Goal: Navigation & Orientation: Find specific page/section

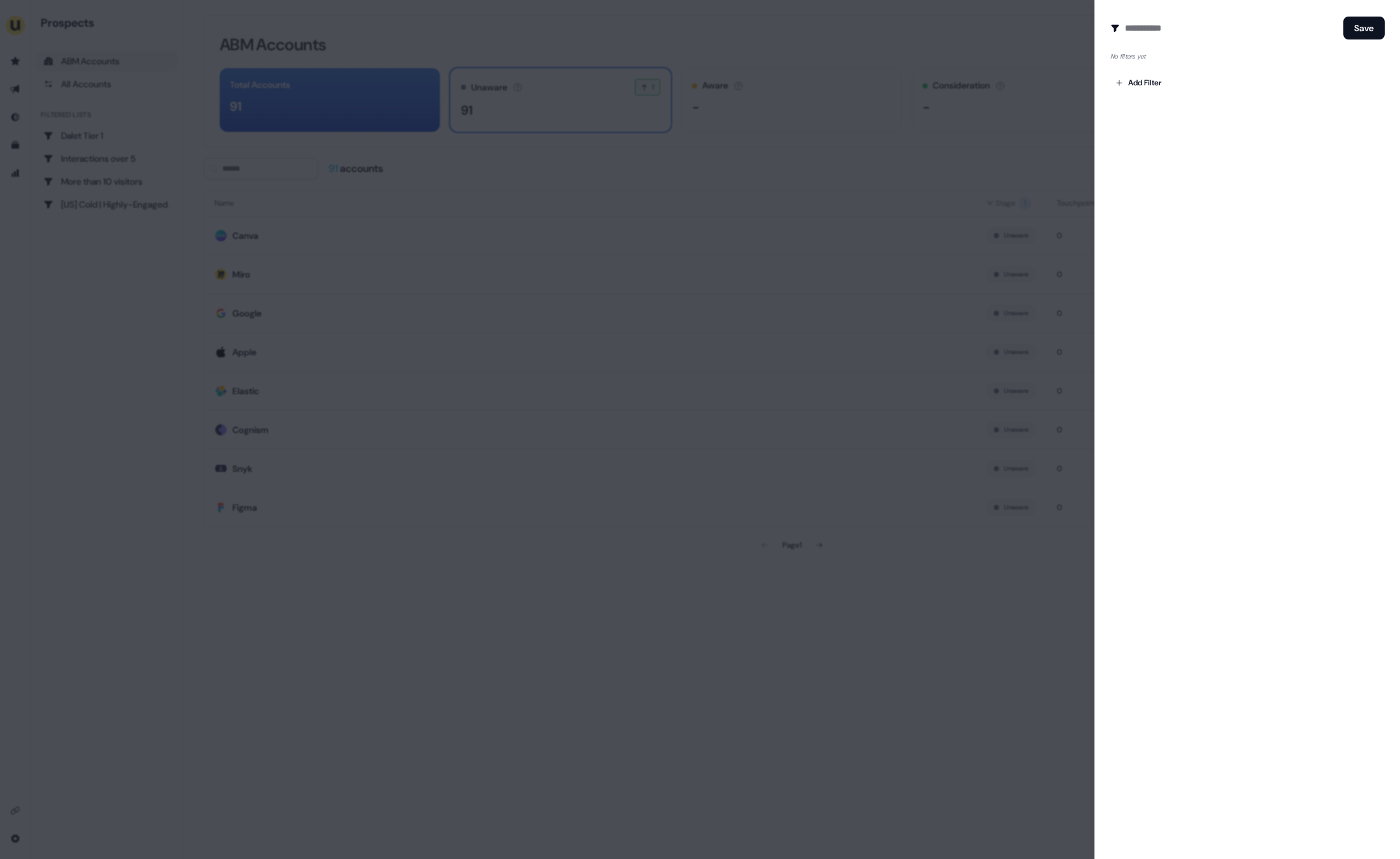
click at [951, 261] on div at bounding box center [700, 429] width 1400 height 859
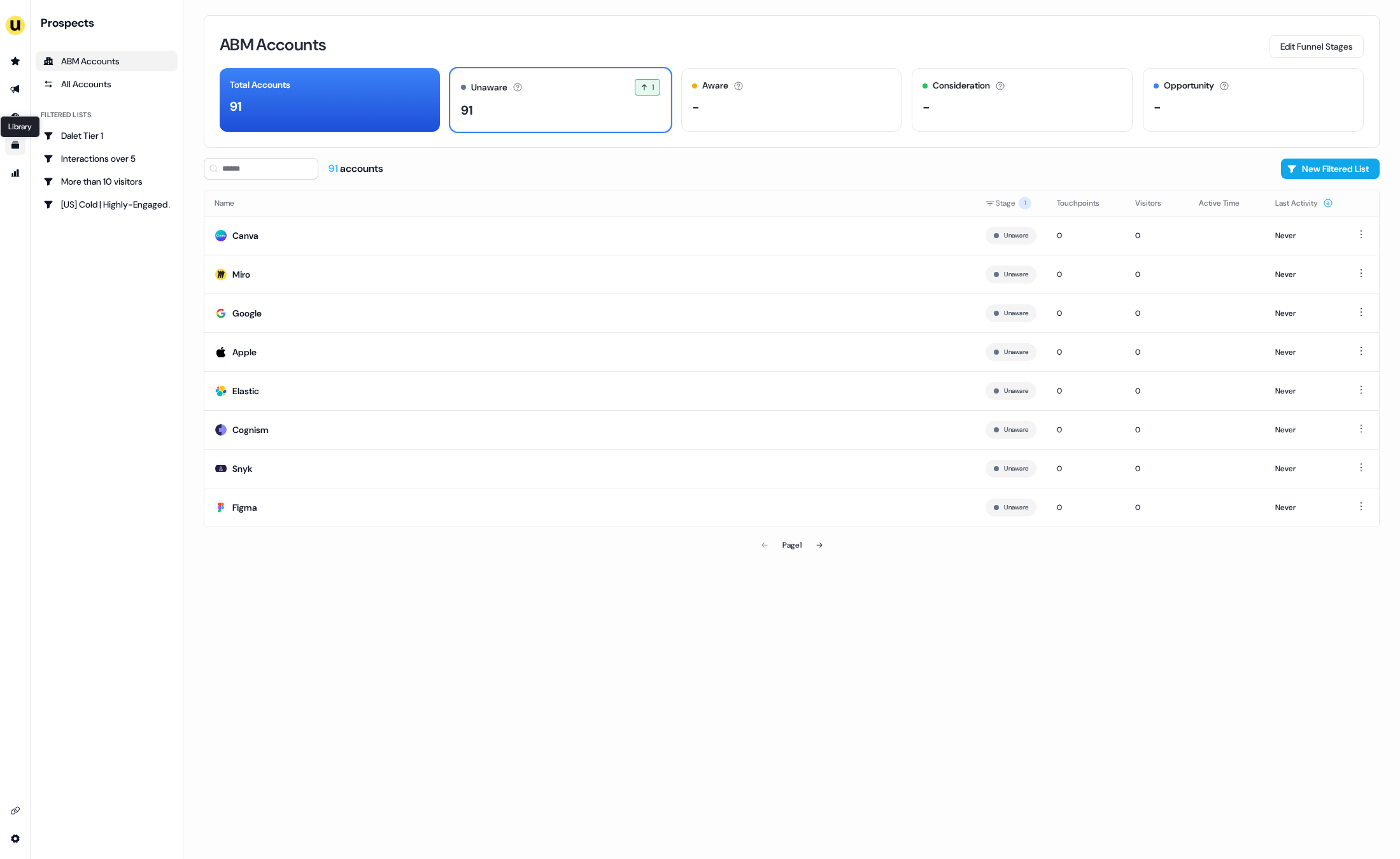
click at [14, 146] on icon "Go to templates" at bounding box center [15, 145] width 8 height 8
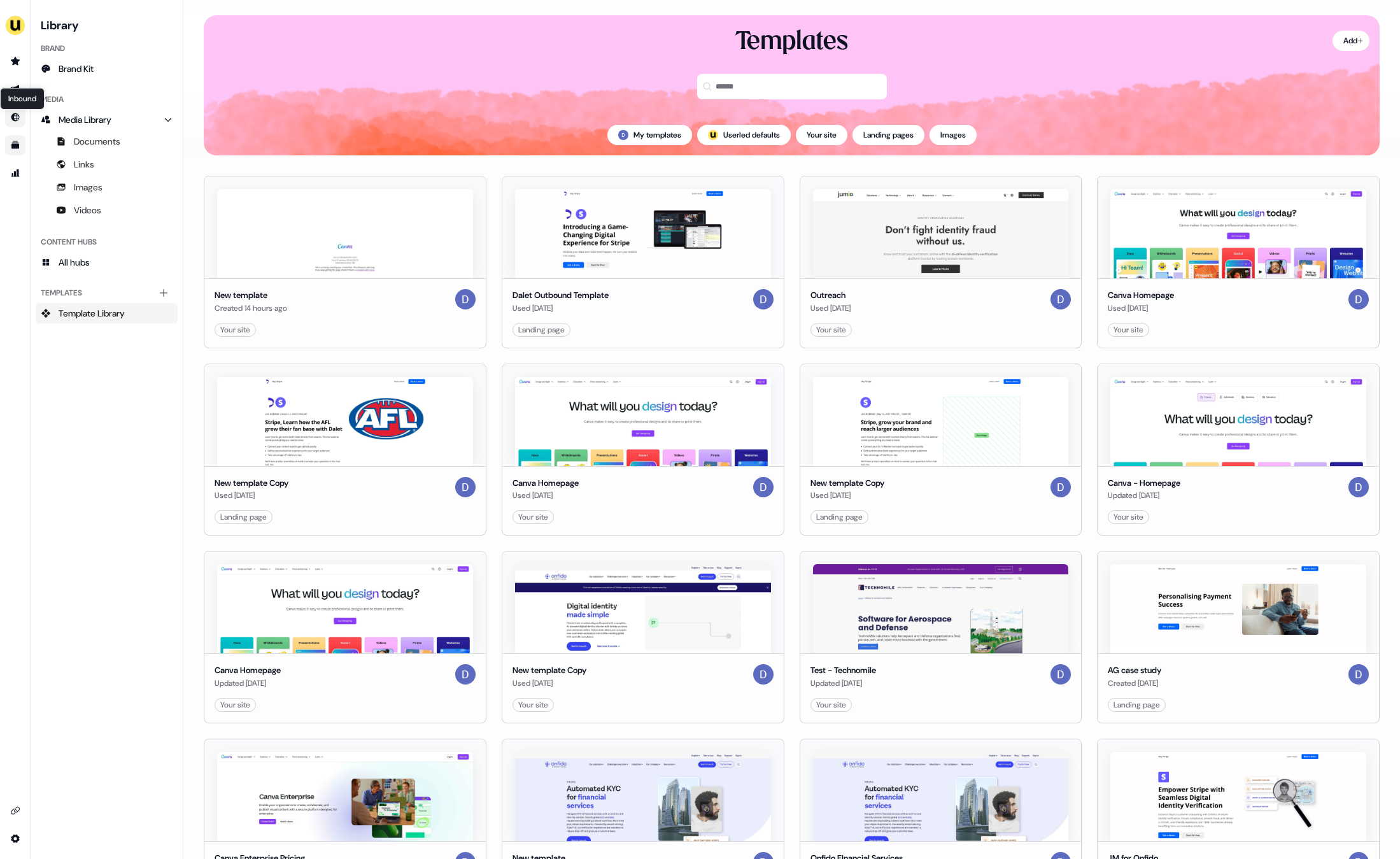
click at [14, 118] on icon "Go to Inbound" at bounding box center [15, 117] width 9 height 9
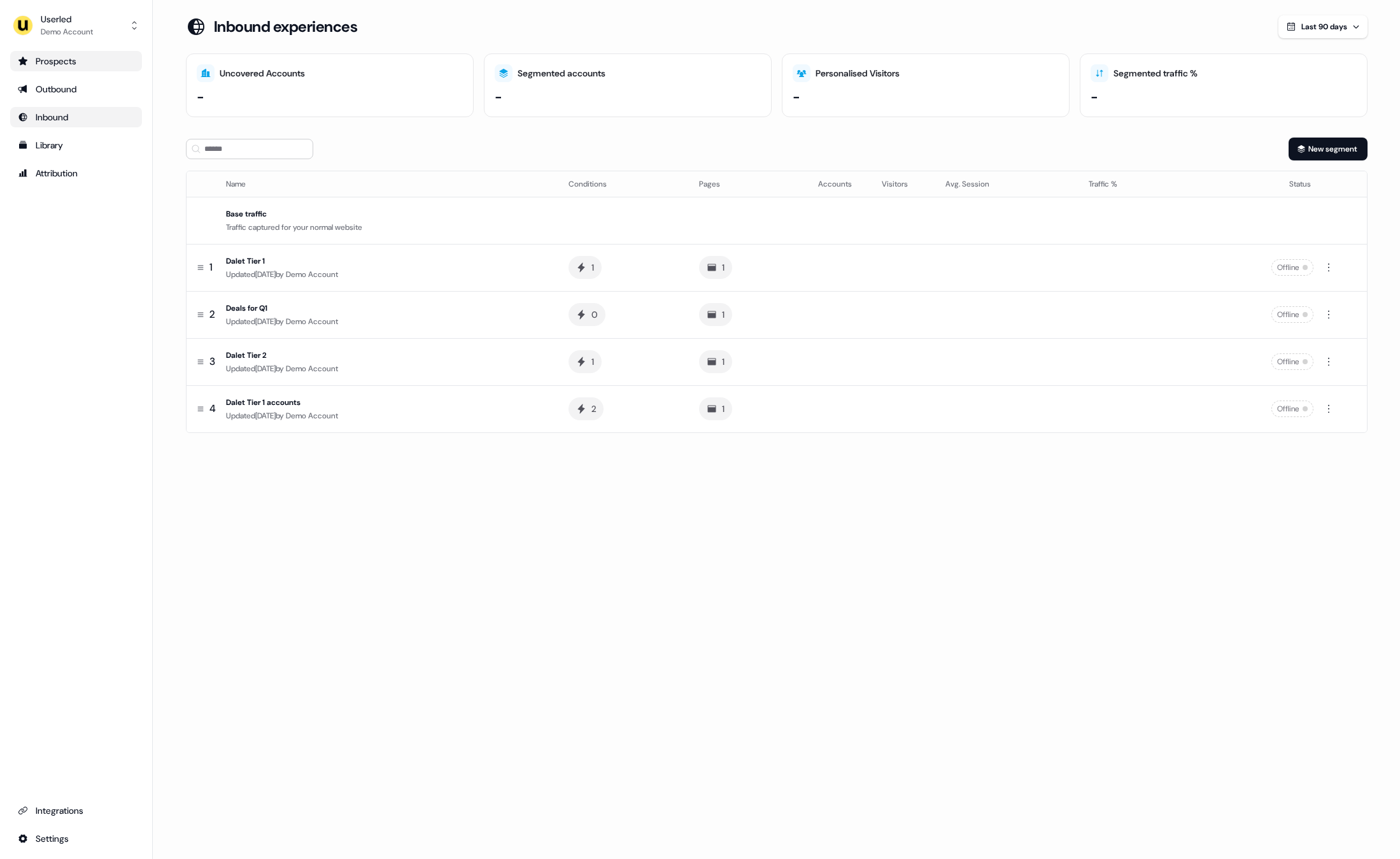
click at [25, 57] on icon "Go to prospects" at bounding box center [23, 62] width 10 height 10
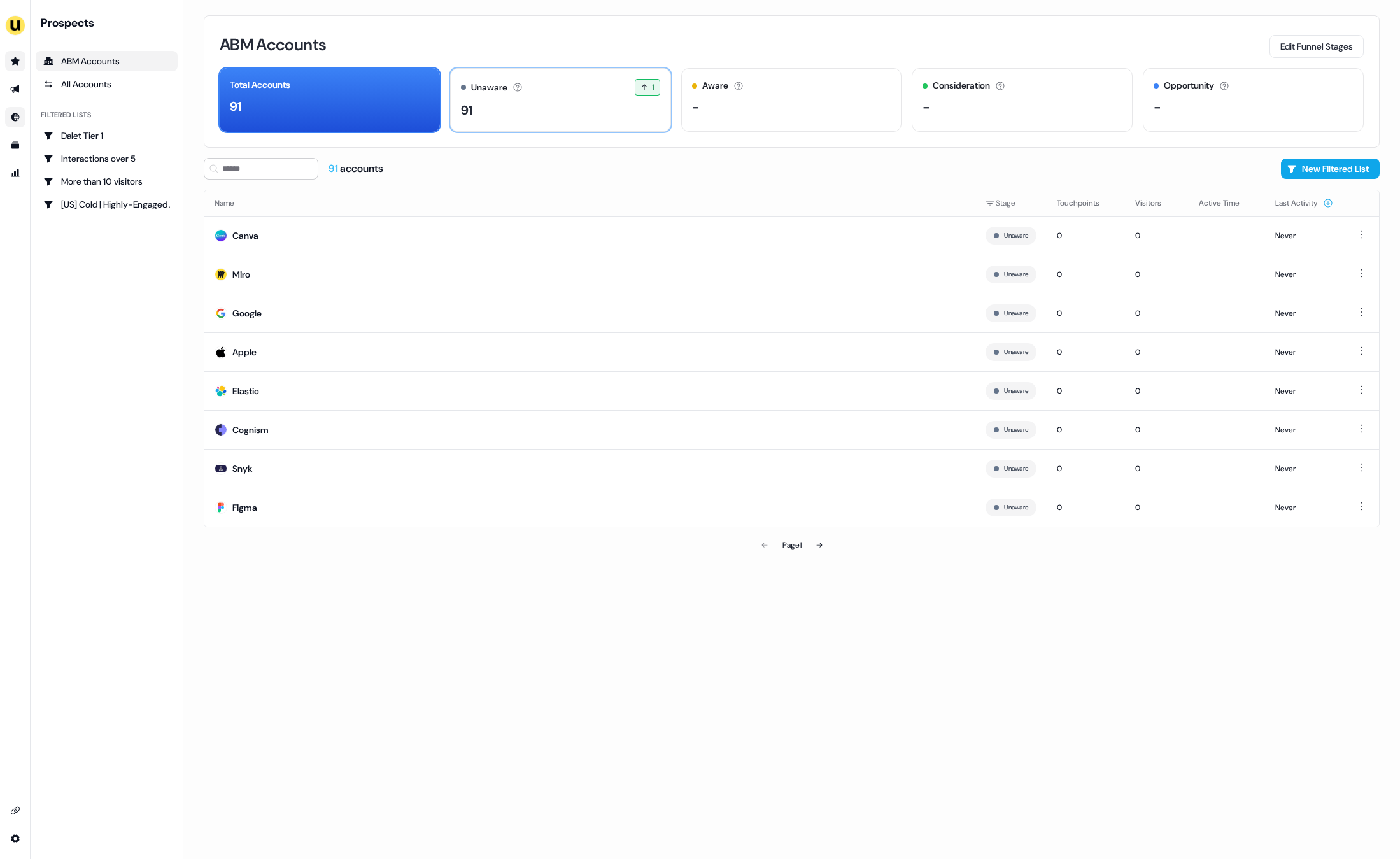
click at [582, 104] on div "91" at bounding box center [561, 110] width 199 height 19
click at [559, 641] on div "ABM Accounts Edit Funnel Stages Total Accounts 91 Unaware The default stage all…" at bounding box center [791, 429] width 1217 height 859
click at [243, 239] on div "Canva" at bounding box center [246, 235] width 26 height 12
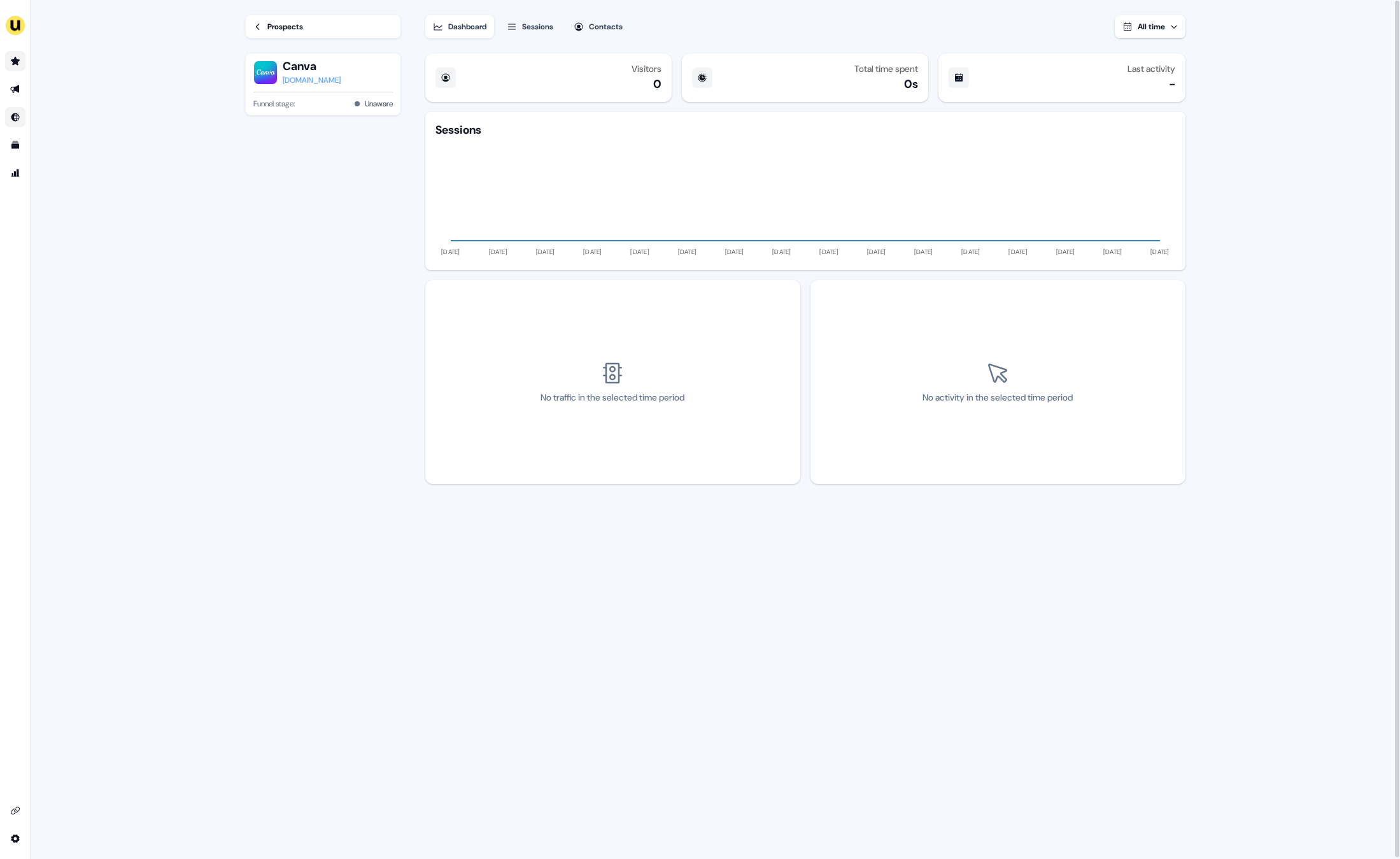
click at [271, 26] on div "Prospects" at bounding box center [285, 26] width 35 height 12
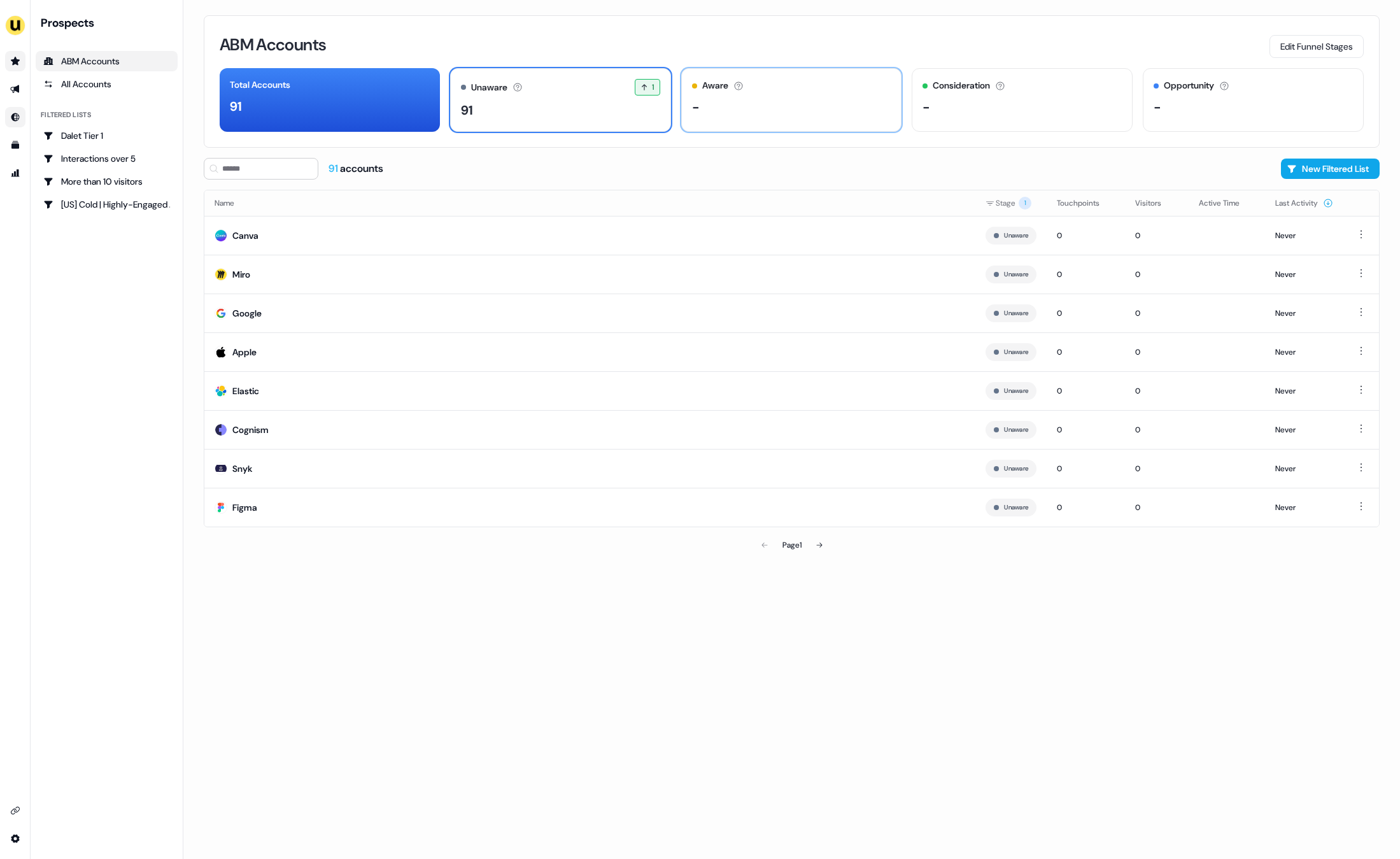
click at [774, 110] on div "-" at bounding box center [791, 107] width 199 height 19
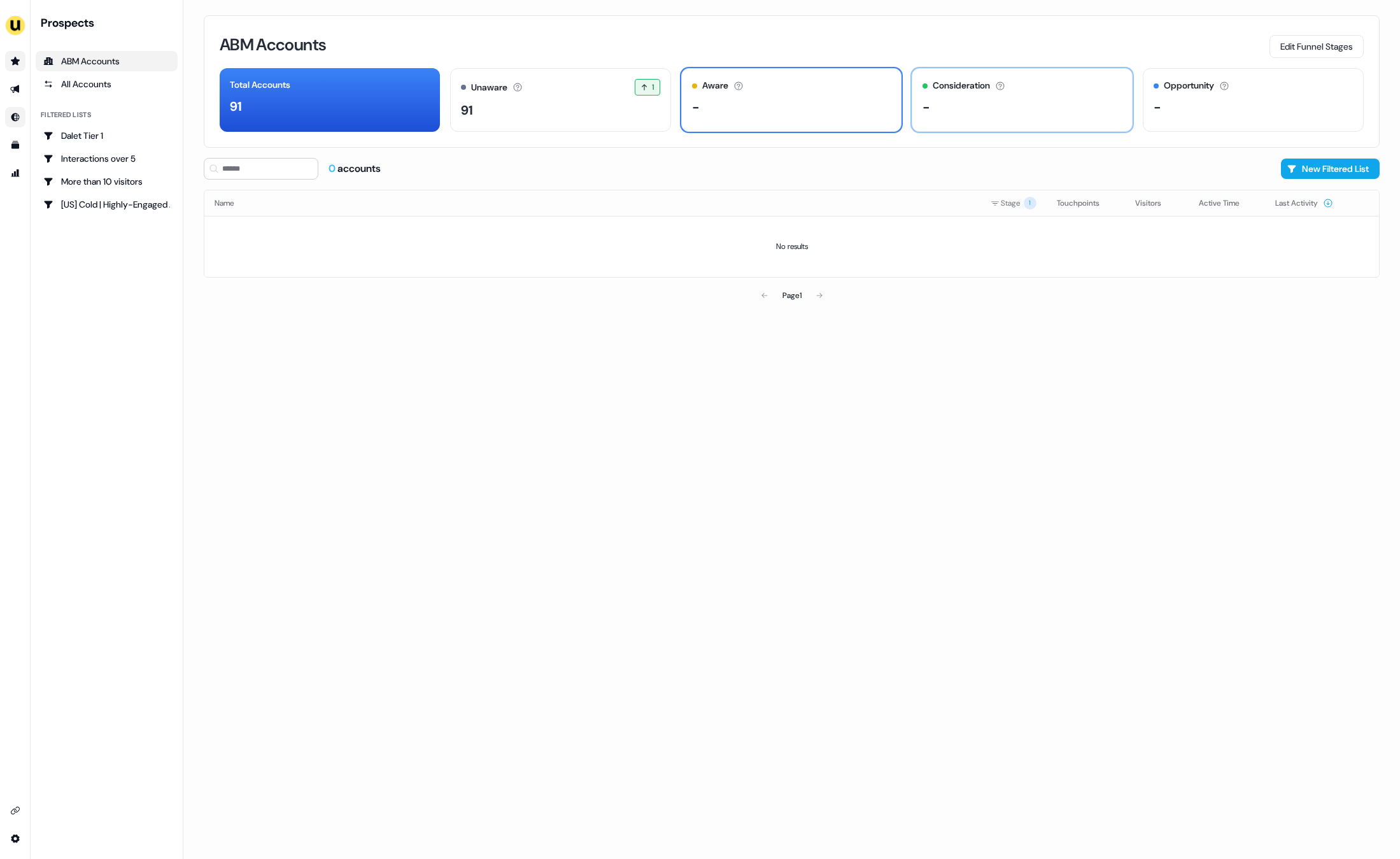
click at [982, 111] on div "-" at bounding box center [1022, 107] width 199 height 19
click at [400, 107] on div "91" at bounding box center [330, 106] width 200 height 19
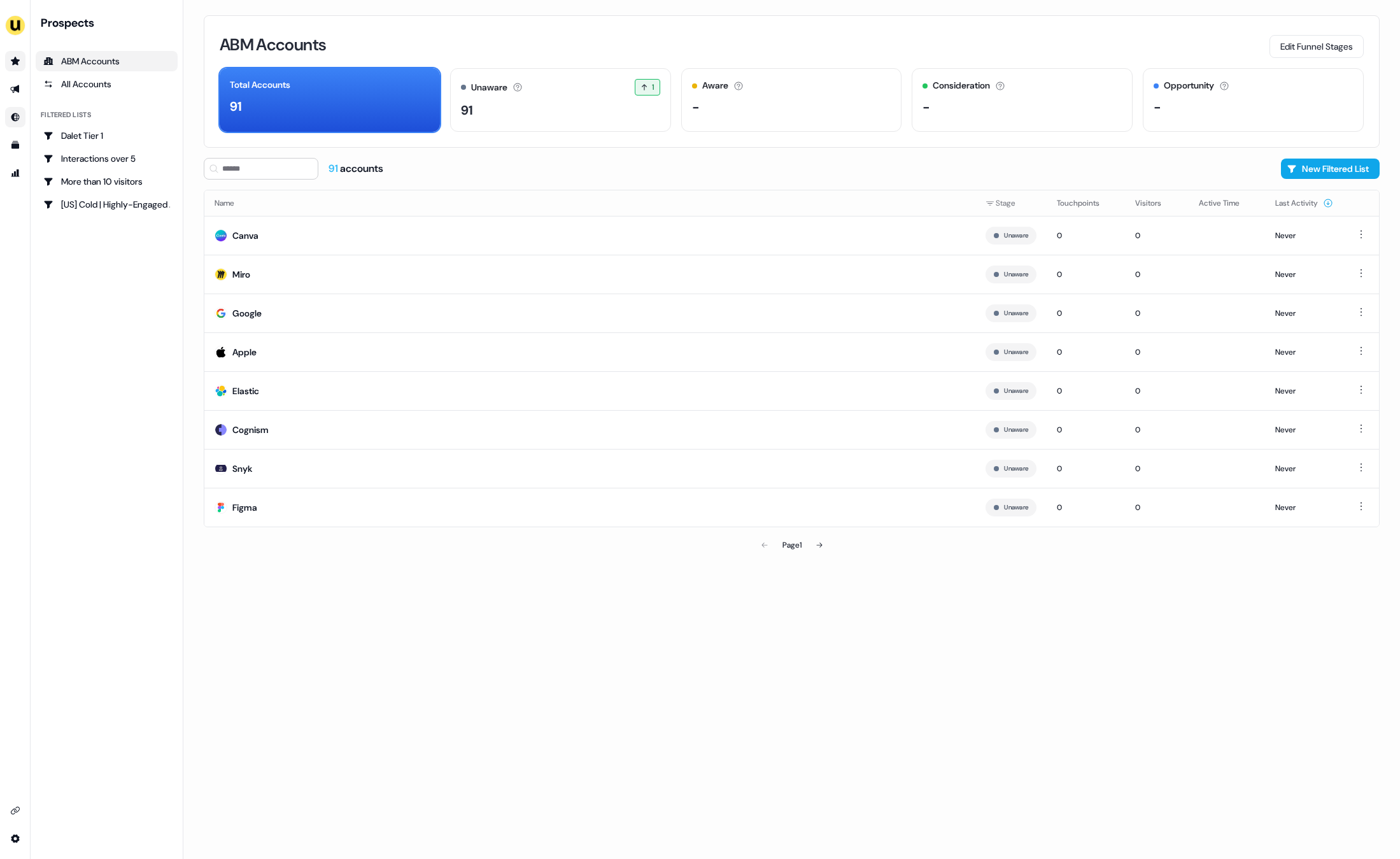
click at [124, 436] on div "Prospects ABM Accounts All Accounts Filtered lists Dalet Tier 1 Interactions ov…" at bounding box center [106, 429] width 142 height 828
